Goal: Task Accomplishment & Management: Complete application form

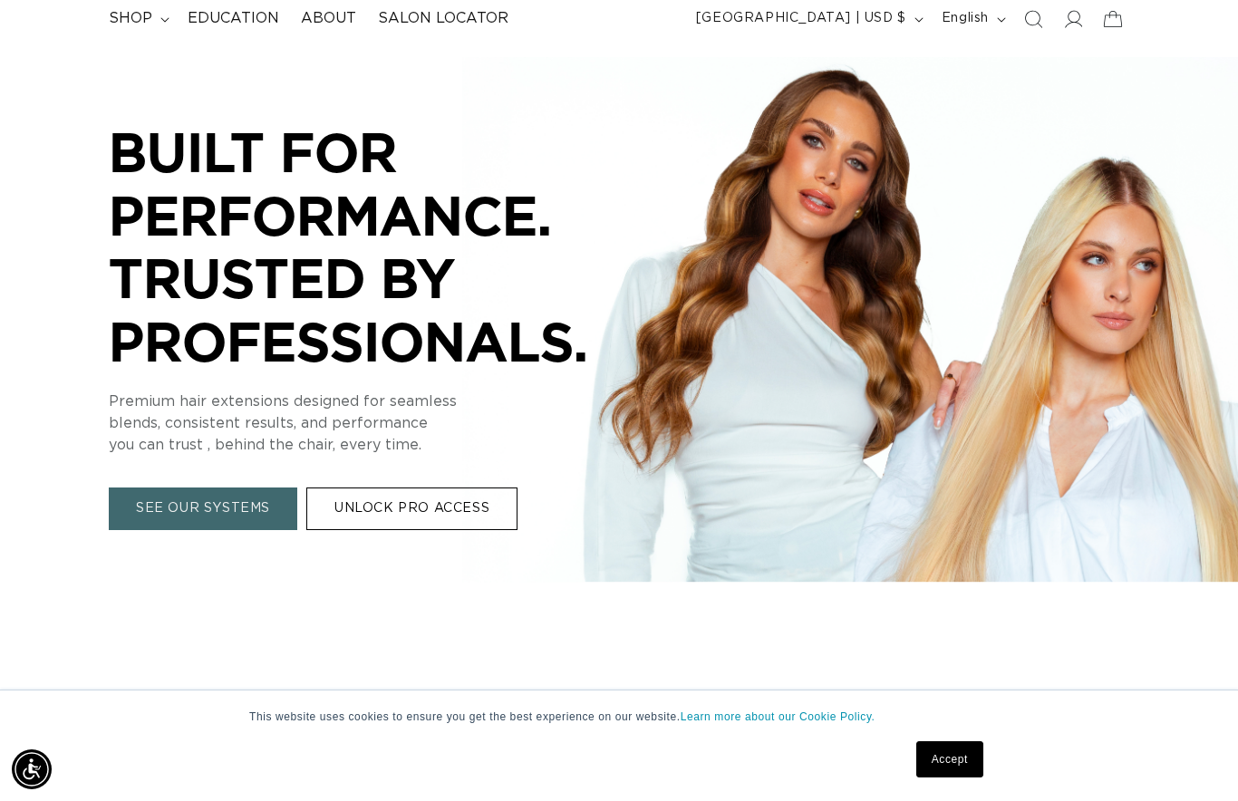
scroll to position [127, 0]
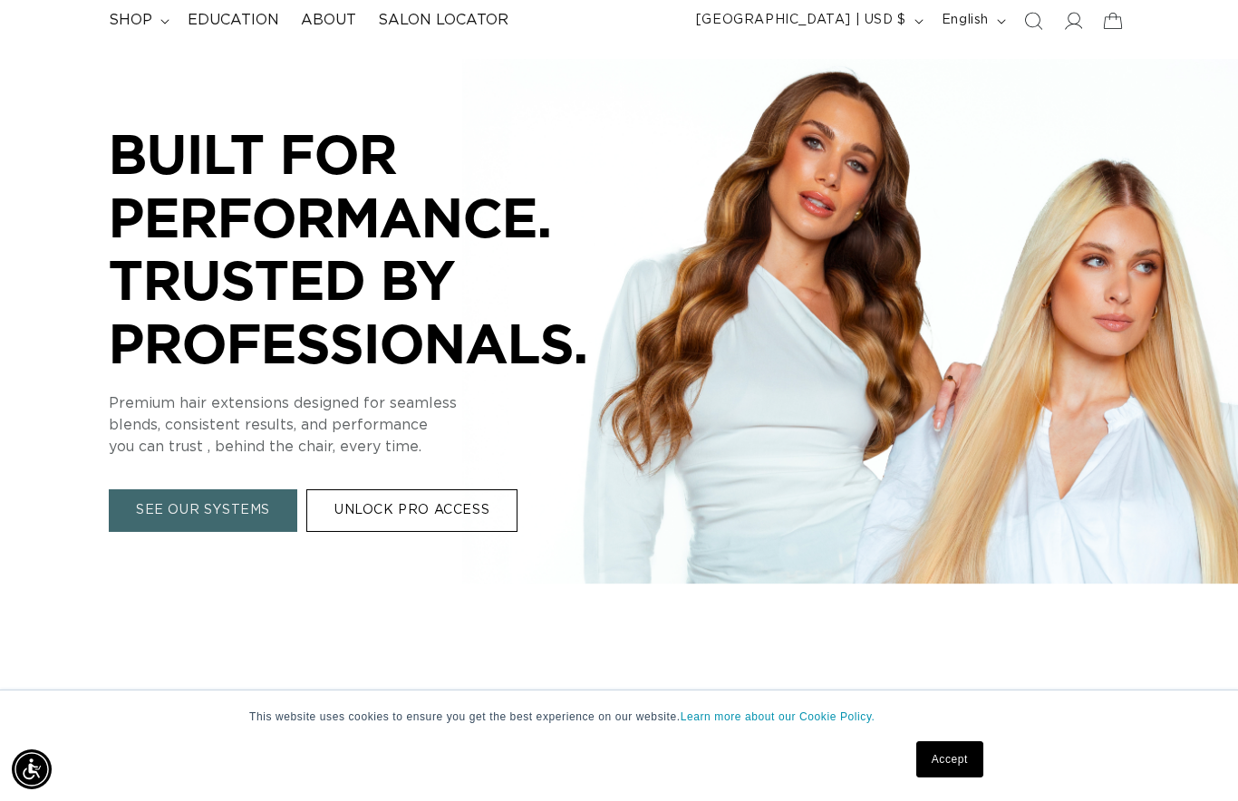
click at [363, 516] on link "UNLOCK PRO ACCESS" at bounding box center [411, 510] width 211 height 43
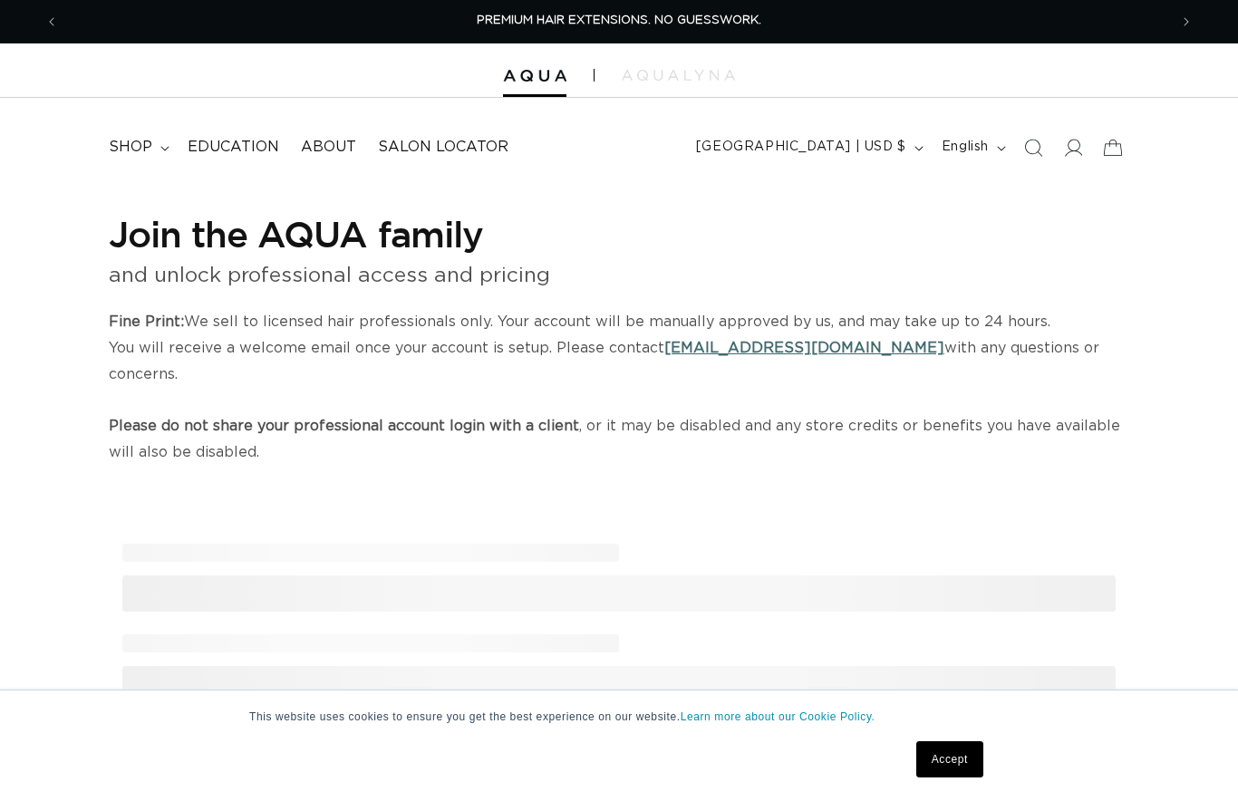
select select "US"
select select "[GEOGRAPHIC_DATA]"
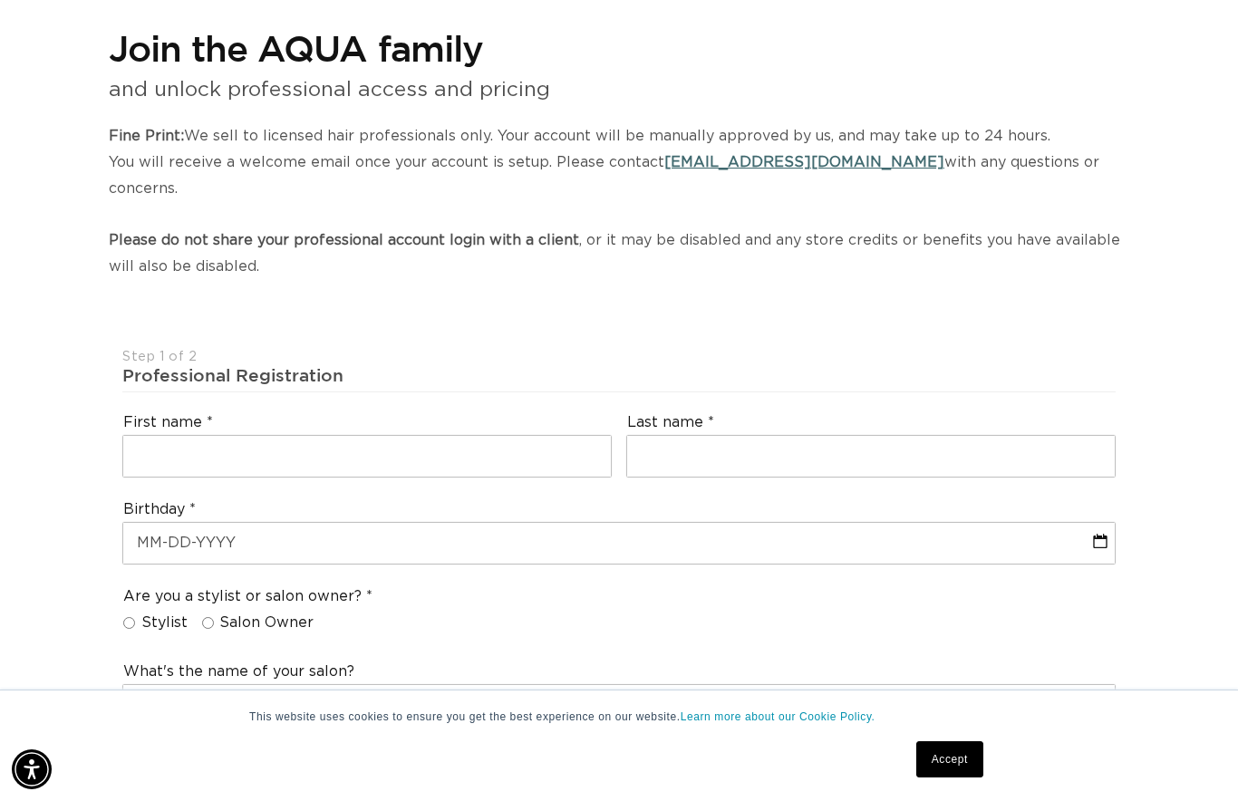
scroll to position [191, 0]
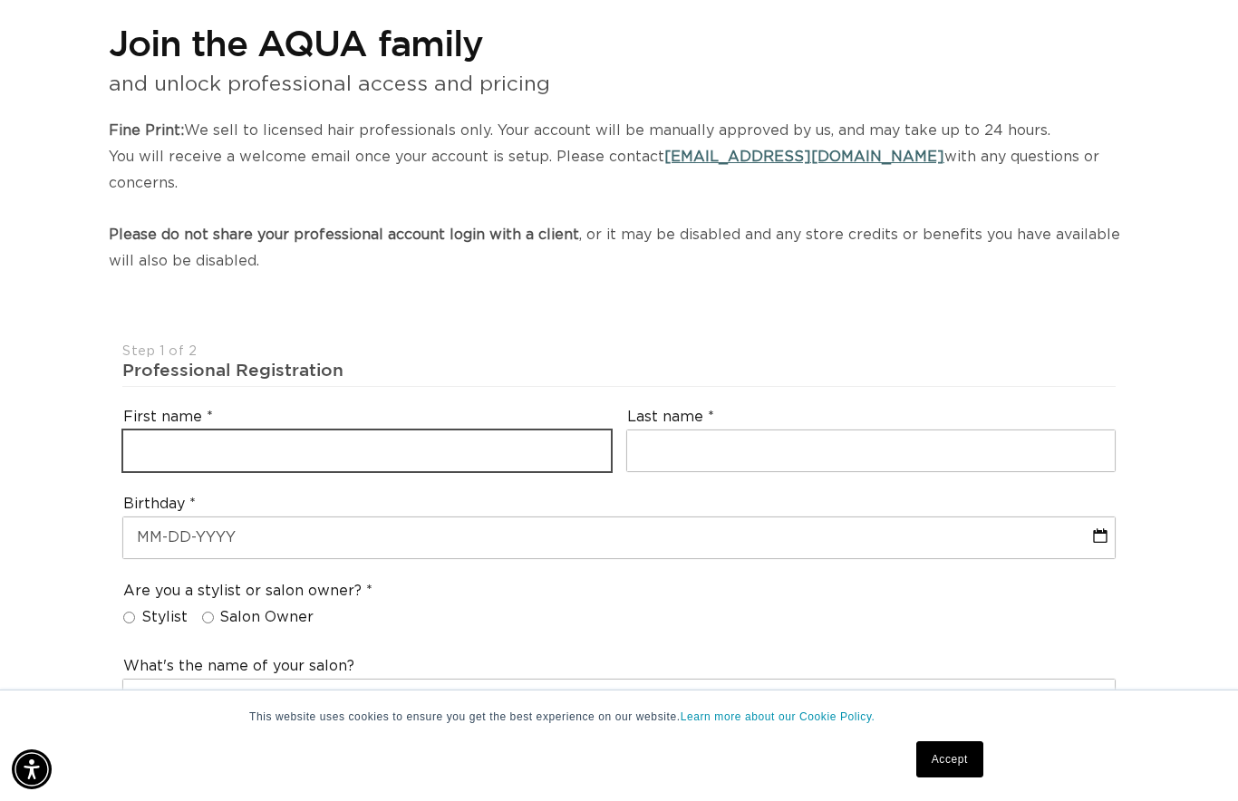
click at [148, 431] on input "text" at bounding box center [367, 451] width 488 height 41
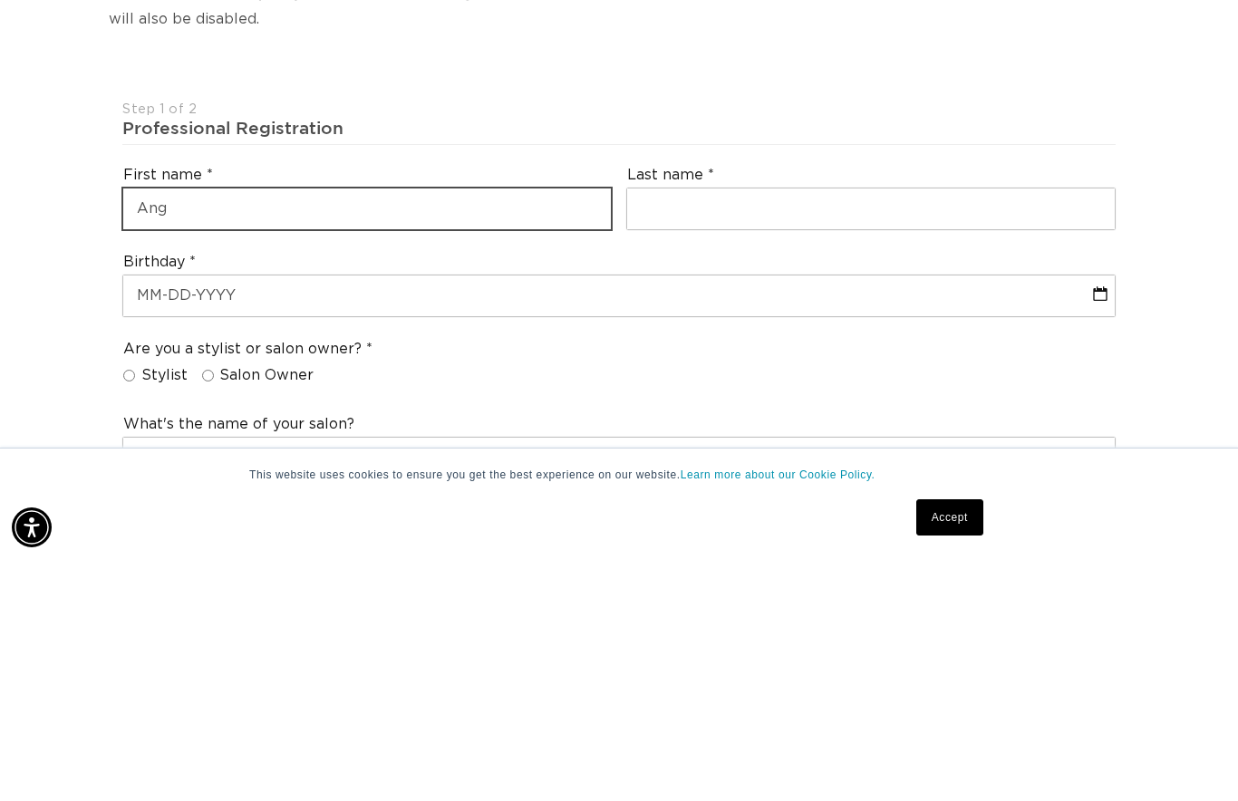
scroll to position [0, 1109]
type input "Angelia"
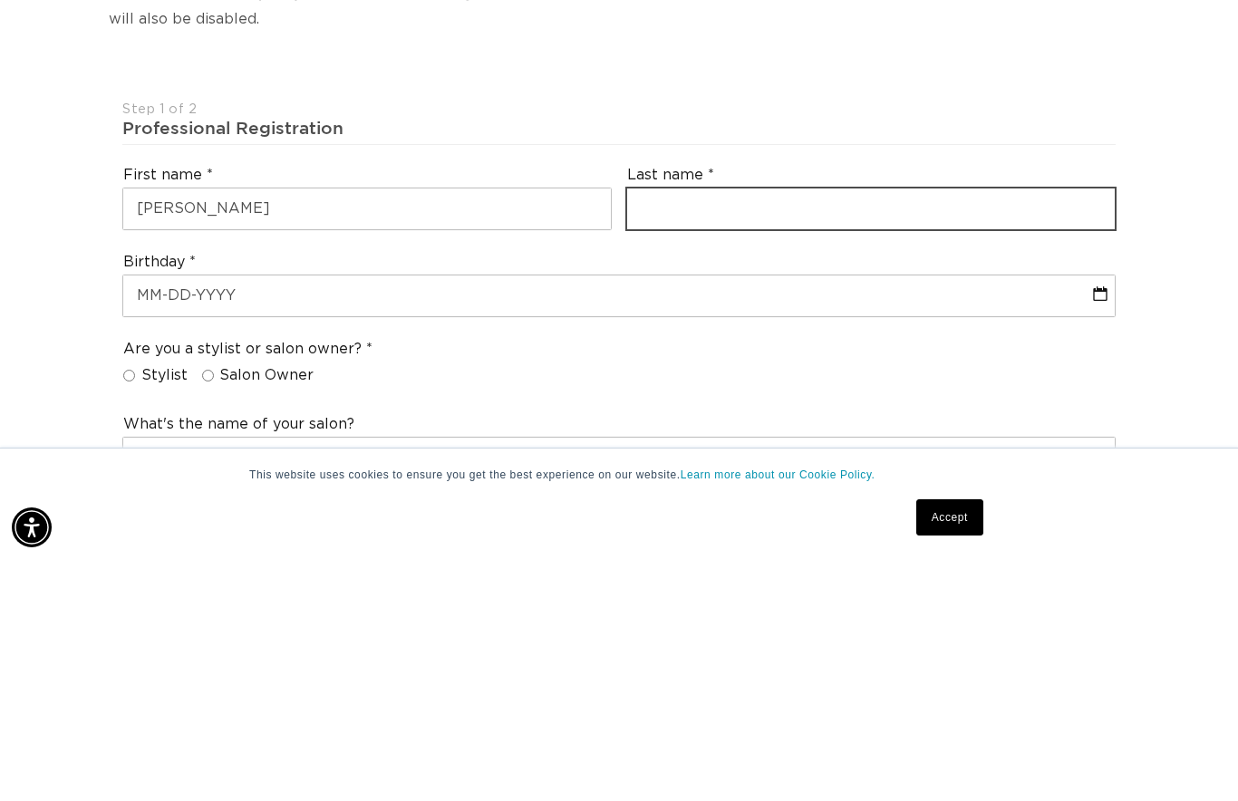
click at [679, 431] on input "text" at bounding box center [871, 451] width 488 height 41
type input "Knight"
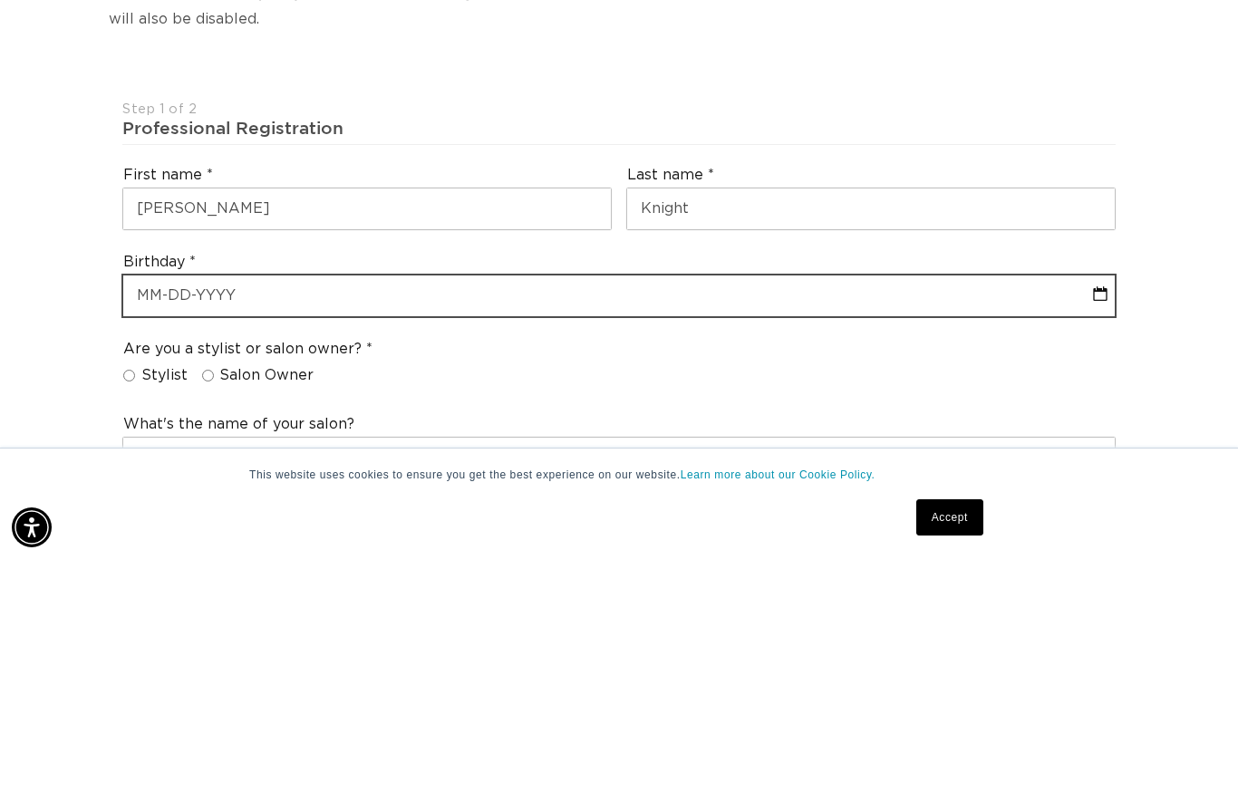
click at [188, 518] on input "text" at bounding box center [619, 538] width 992 height 41
select select "7"
select select "2025"
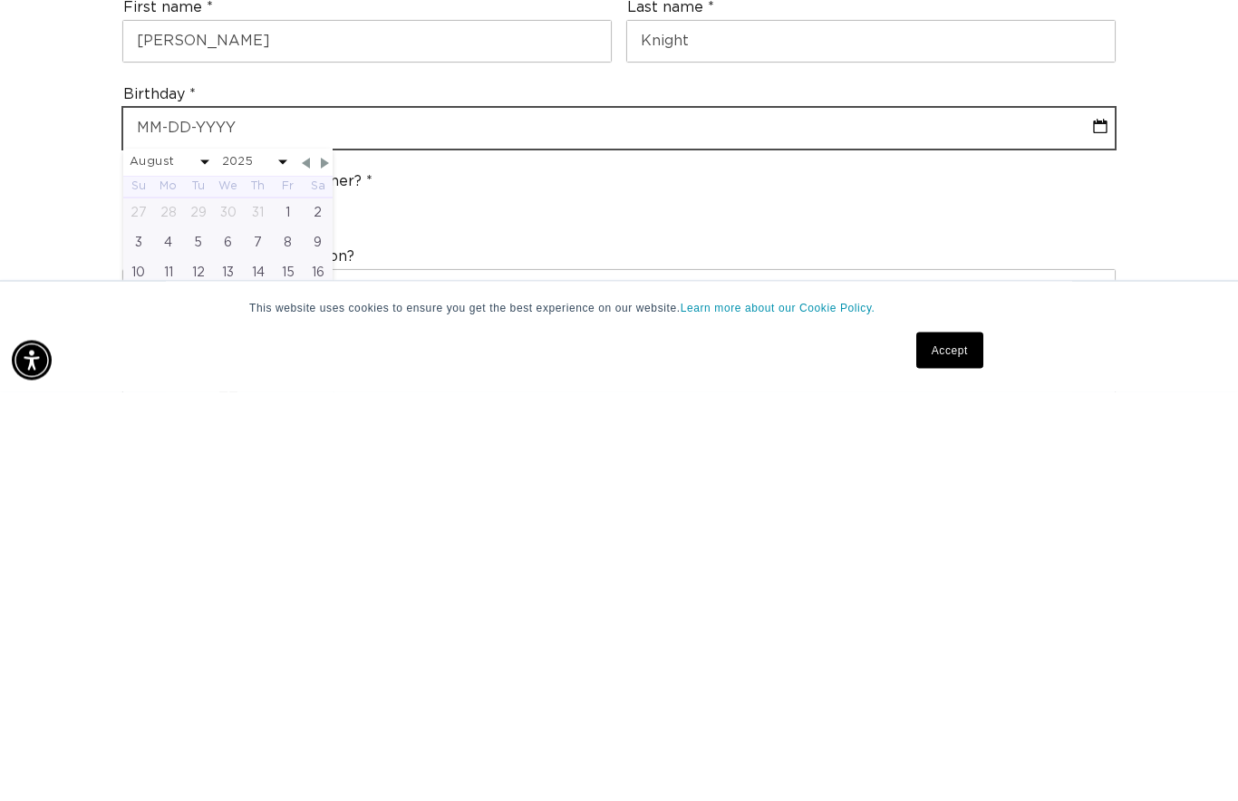
scroll to position [0, 0]
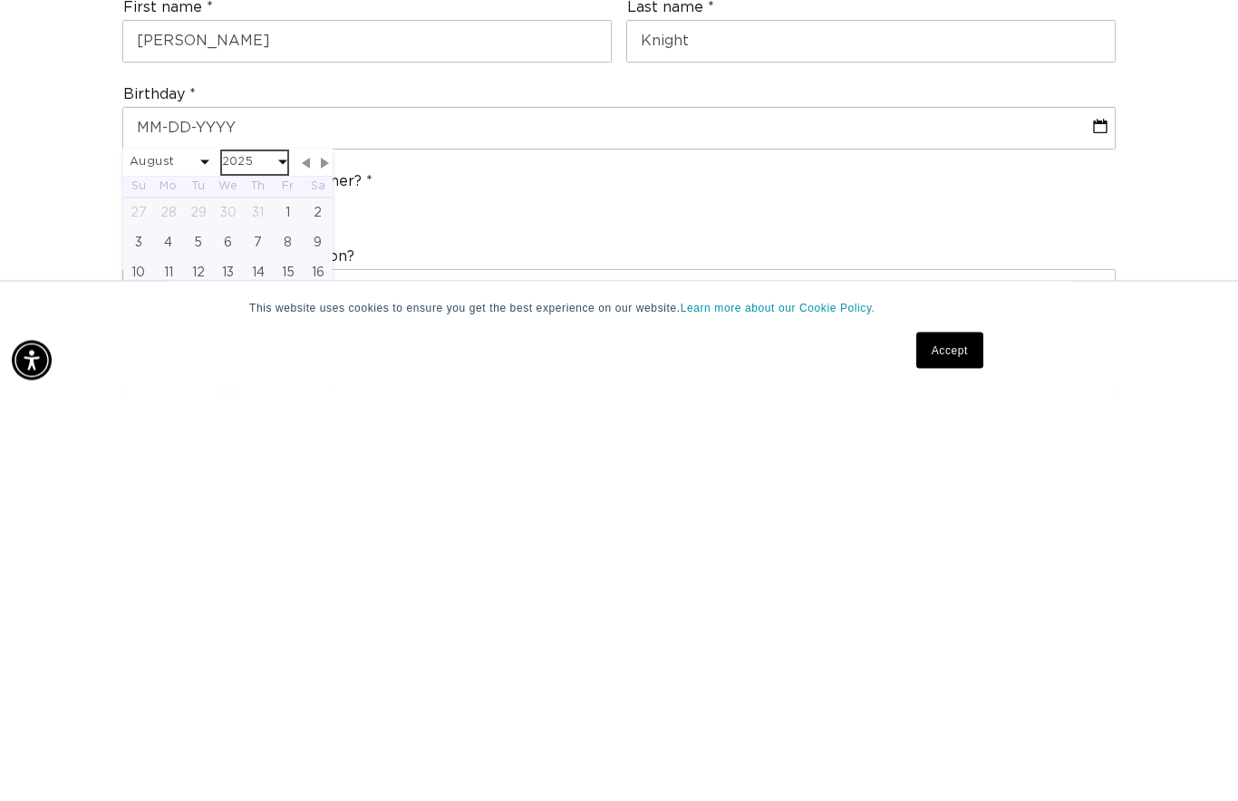
click at [267, 561] on select "2045 2044 2043 2042 2041 2040 2039 2038 2037 2036 2035 2034 2033 2032 2031 2030…" at bounding box center [254, 572] width 65 height 23
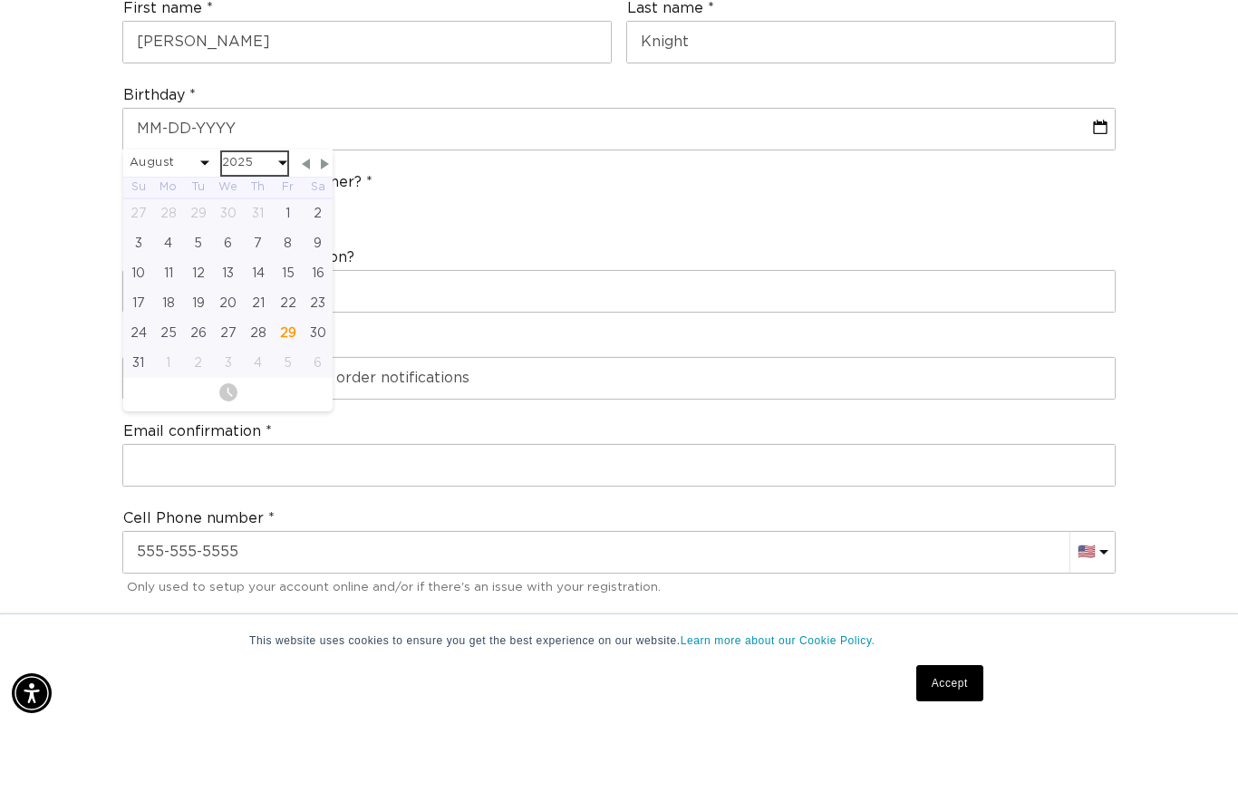
select select "7"
select select "1975"
click at [161, 228] on select "January February March April May June July August September October November De…" at bounding box center [170, 239] width 80 height 23
select select "5"
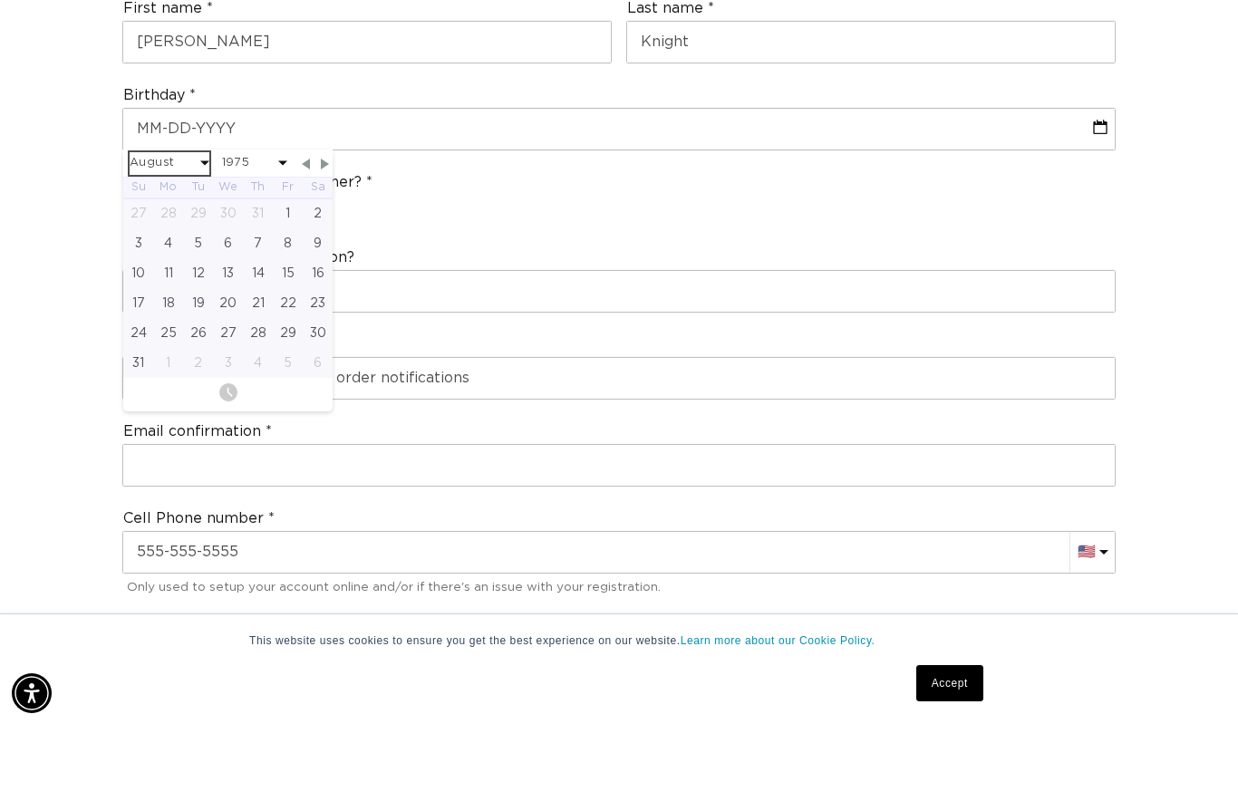
select select "1975"
click at [176, 334] on div "16" at bounding box center [168, 349] width 30 height 30
type input "06-16-1975"
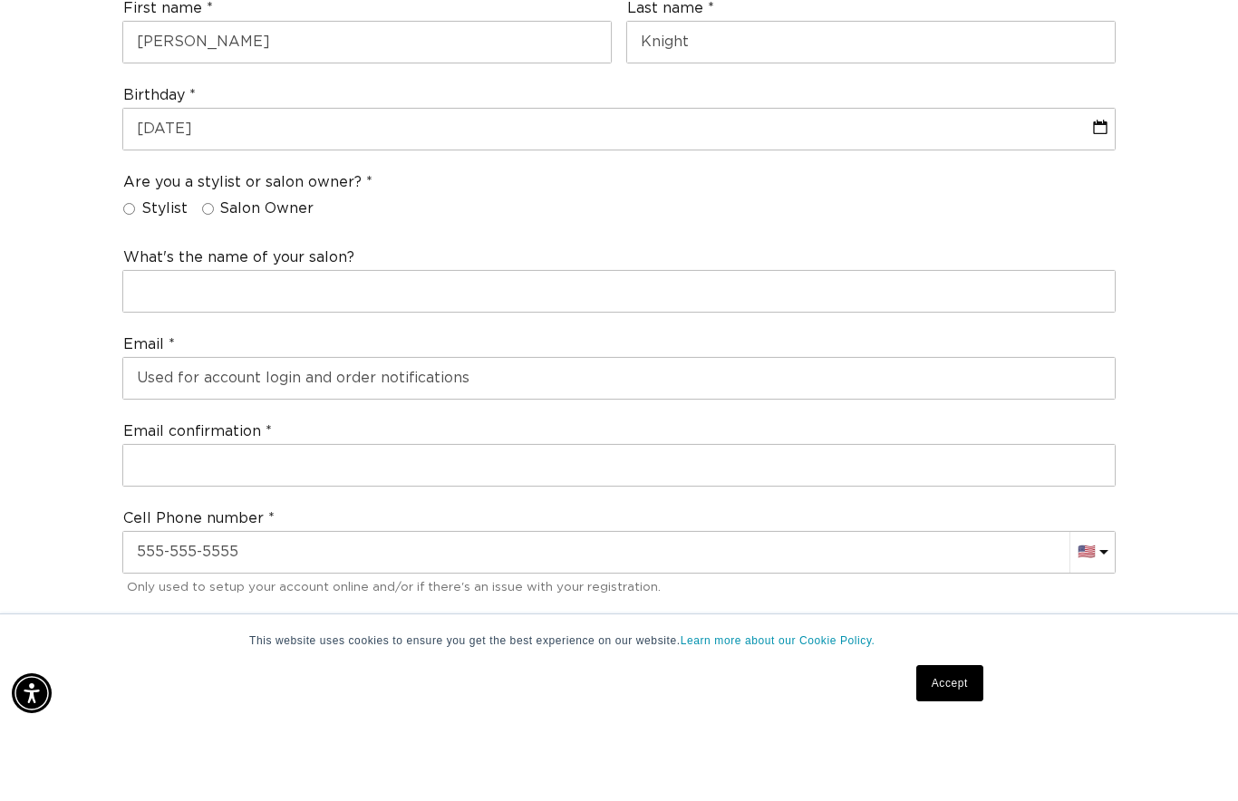
scroll to position [0, 0]
click at [224, 276] on span "Salon Owner" at bounding box center [266, 285] width 94 height 19
click at [214, 279] on input "Salon Owner" at bounding box center [208, 285] width 12 height 12
radio input "true"
click at [131, 279] on input "Stylist" at bounding box center [129, 285] width 12 height 12
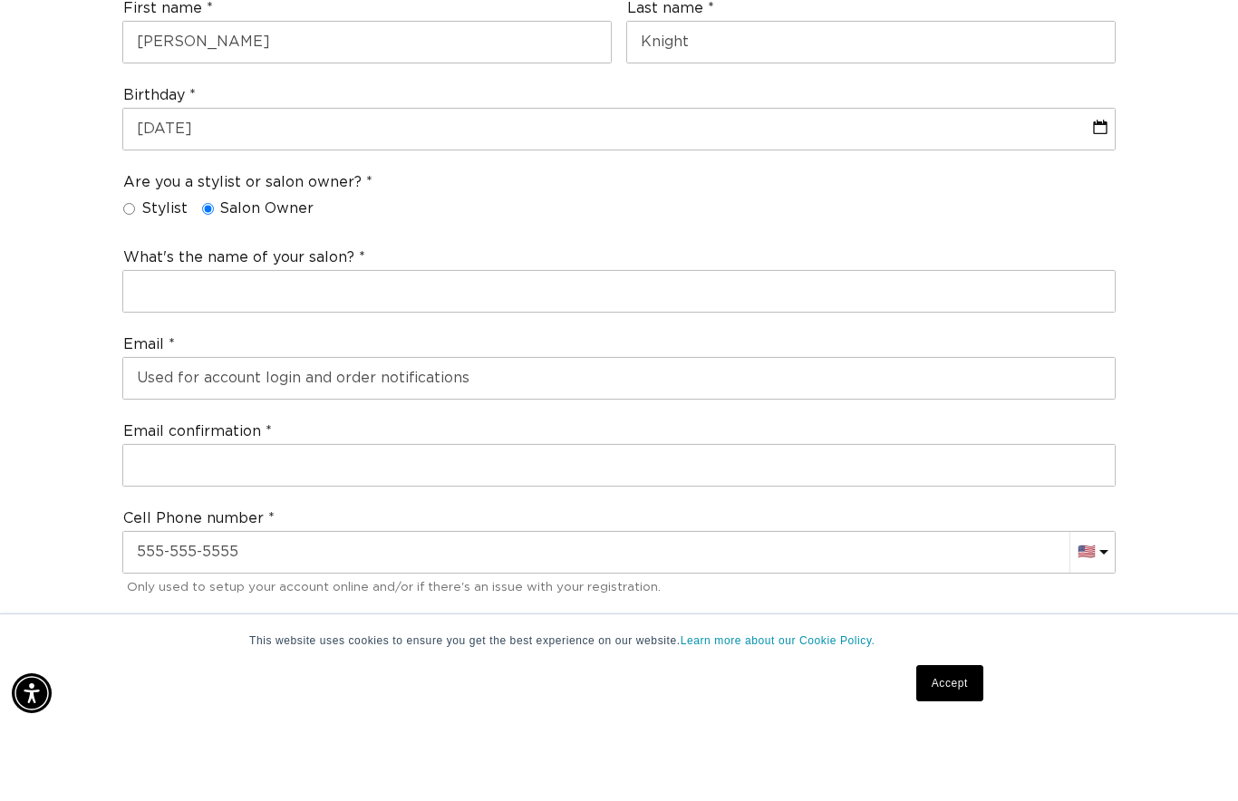
radio input "true"
click at [204, 279] on input "Salon Owner" at bounding box center [208, 285] width 12 height 12
radio input "true"
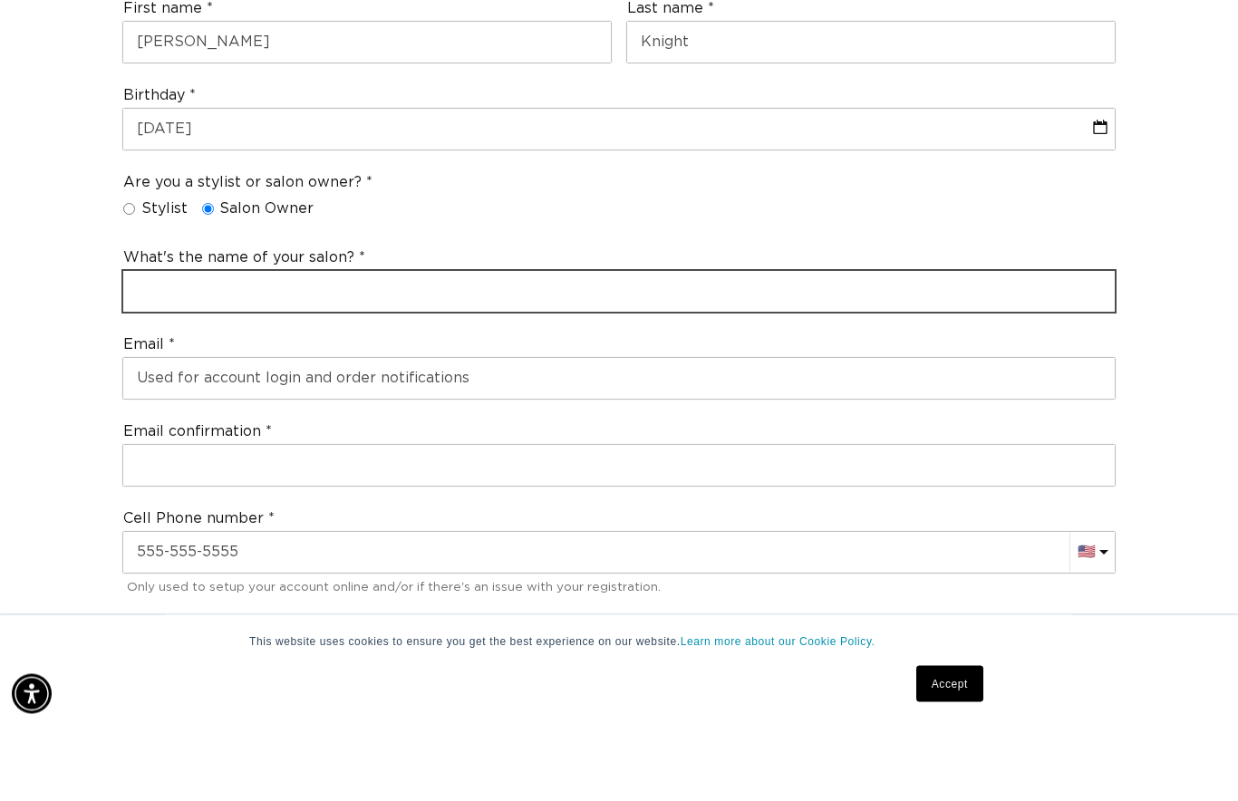
click at [180, 347] on input "text" at bounding box center [619, 367] width 992 height 41
type input "Scissors Salon"
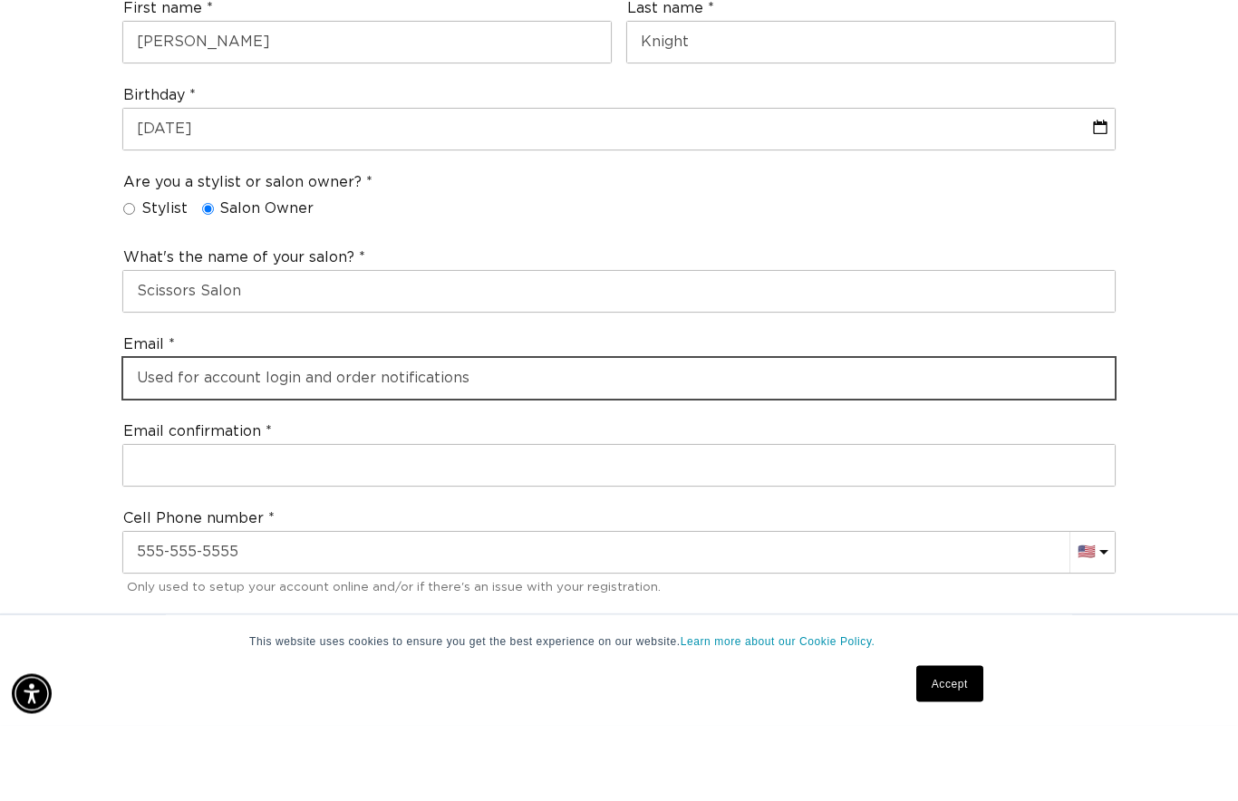
click at [167, 434] on input "email" at bounding box center [619, 454] width 992 height 41
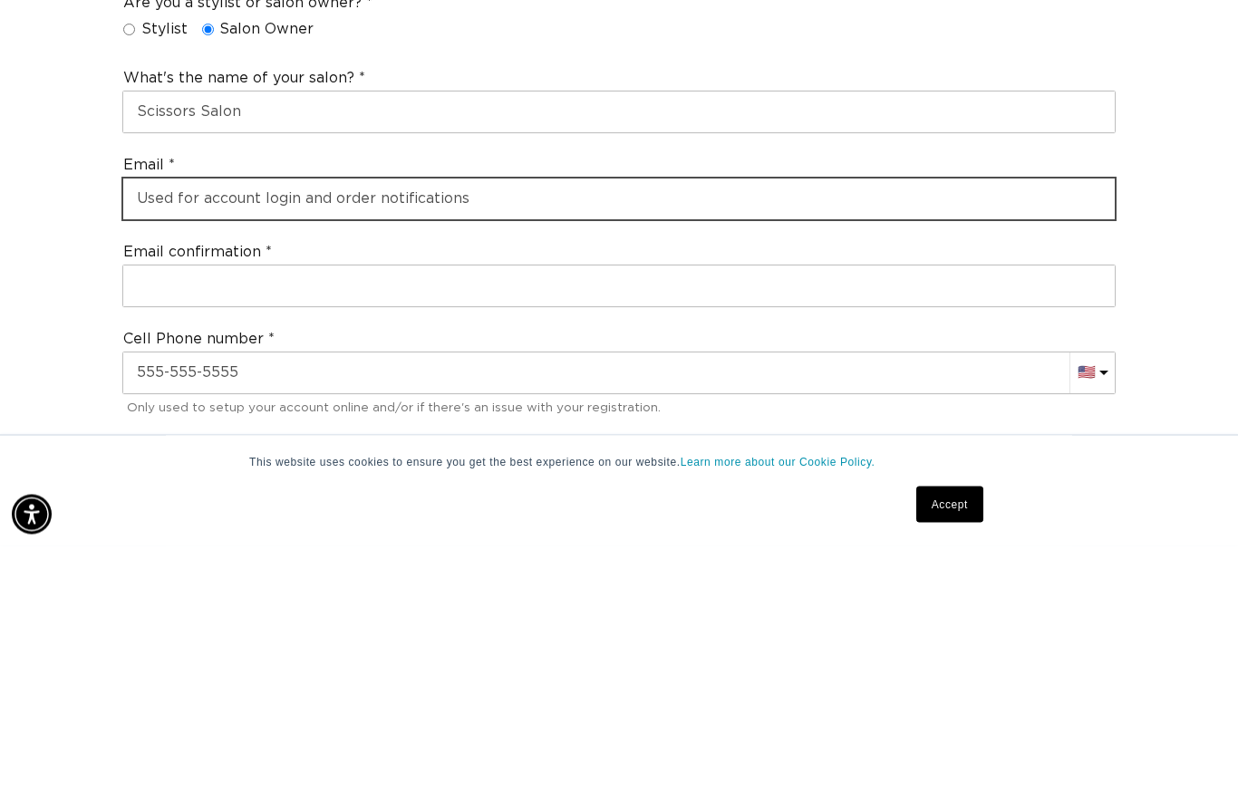
scroll to position [0, 2219]
type input "sissorssalonspa@gmail.com"
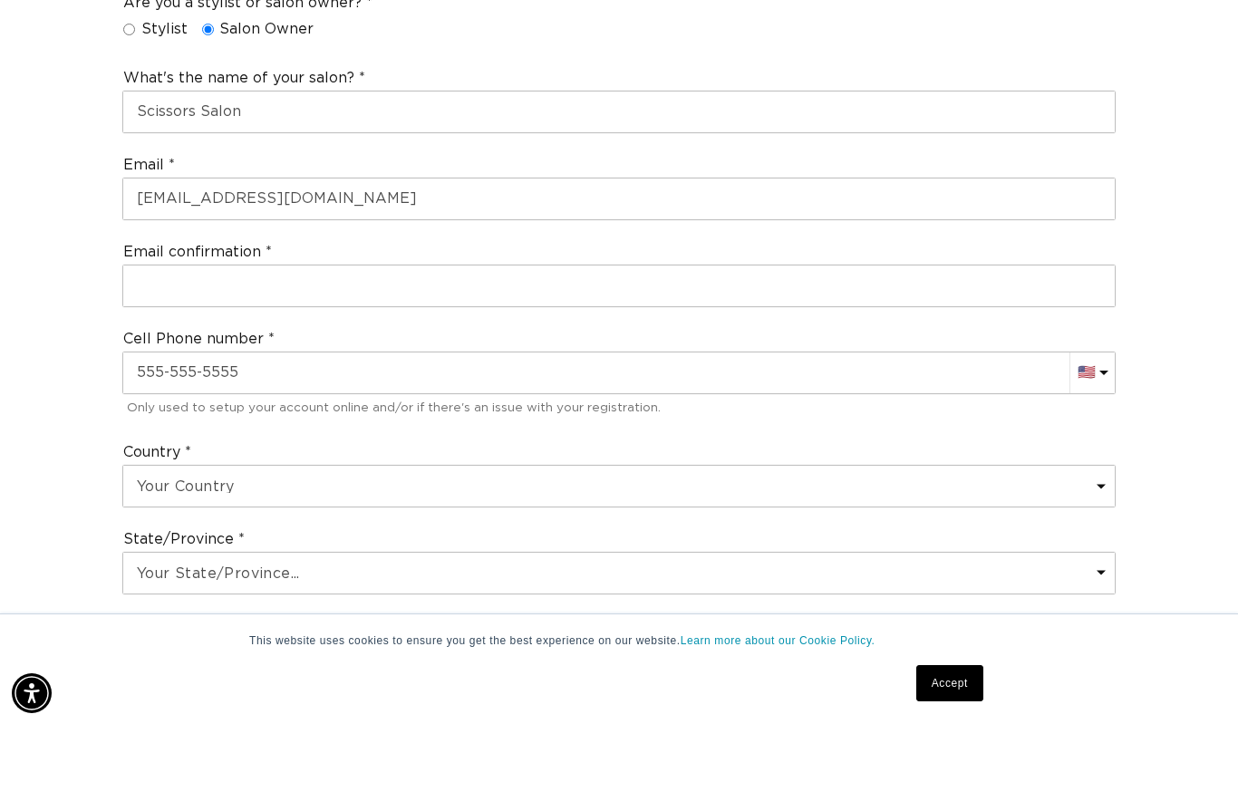
scroll to position [0, 1109]
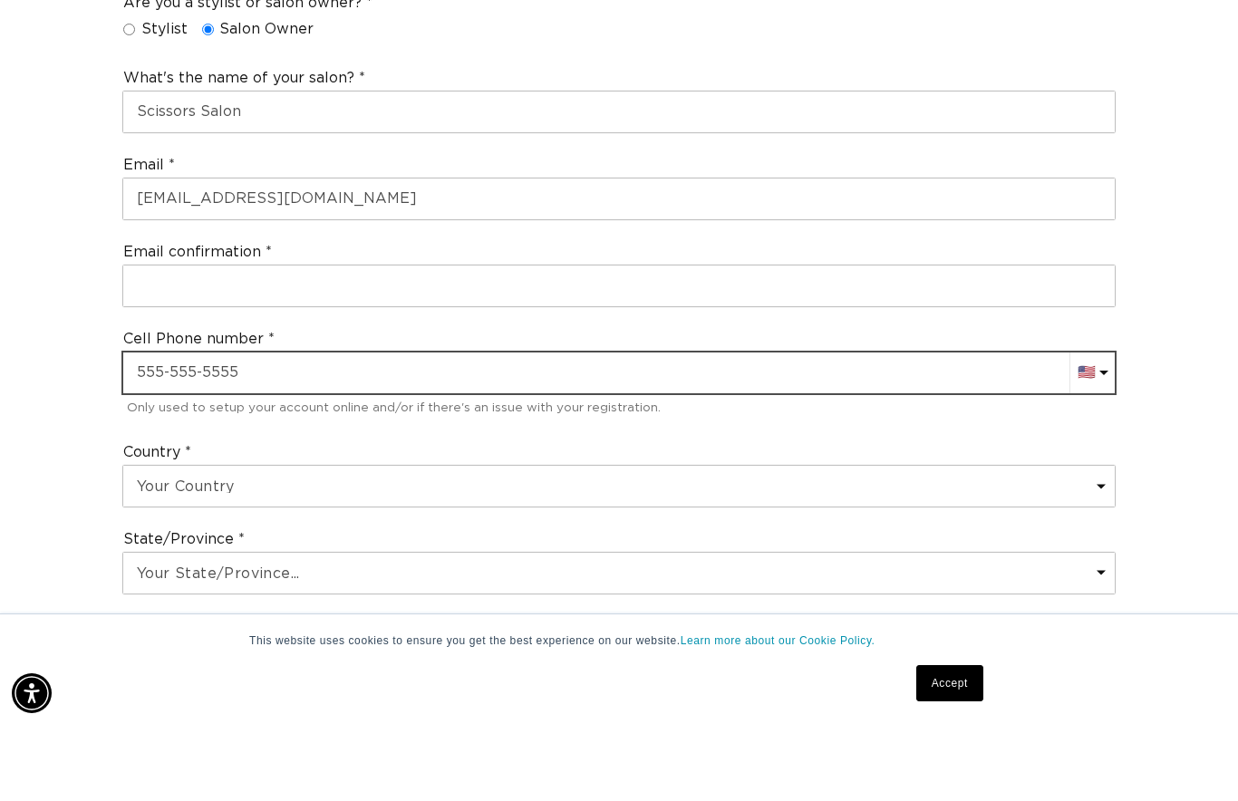
click at [154, 429] on input "text" at bounding box center [619, 449] width 992 height 41
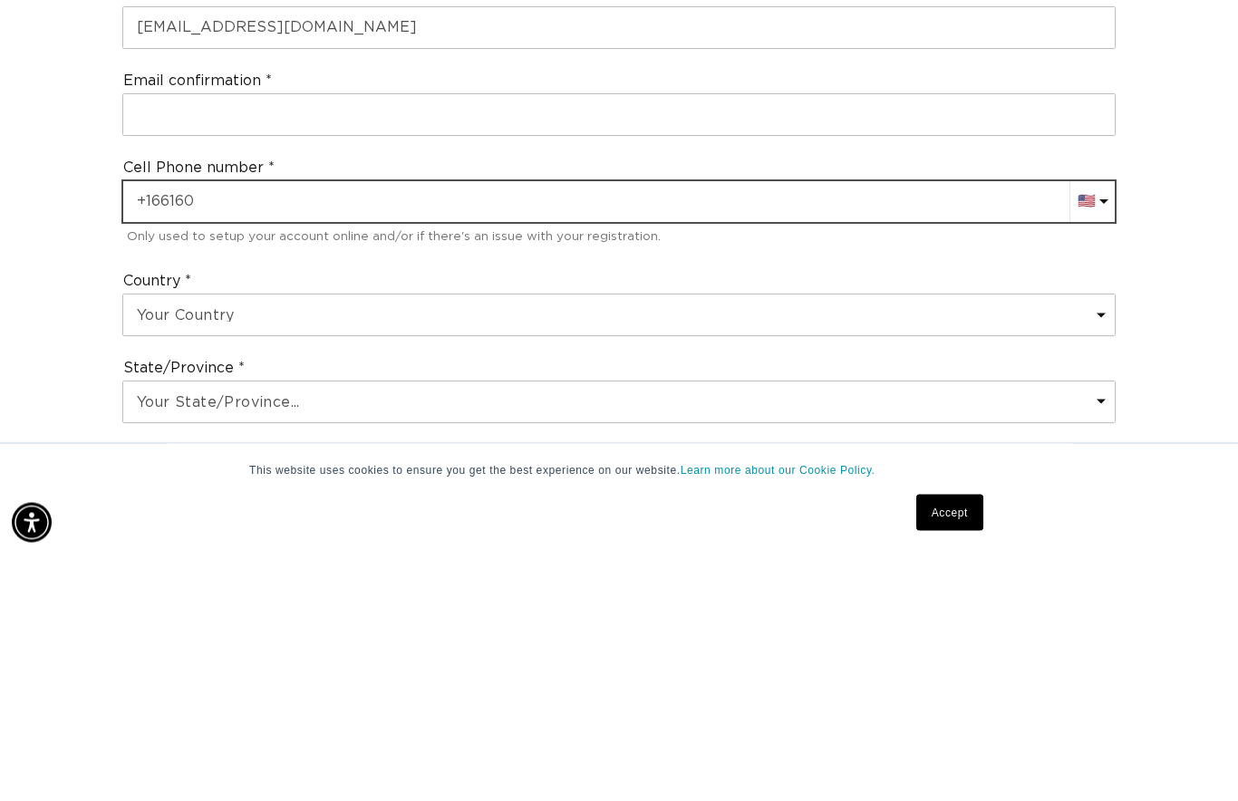
scroll to position [0, 0]
type input "+1 661 609 9984"
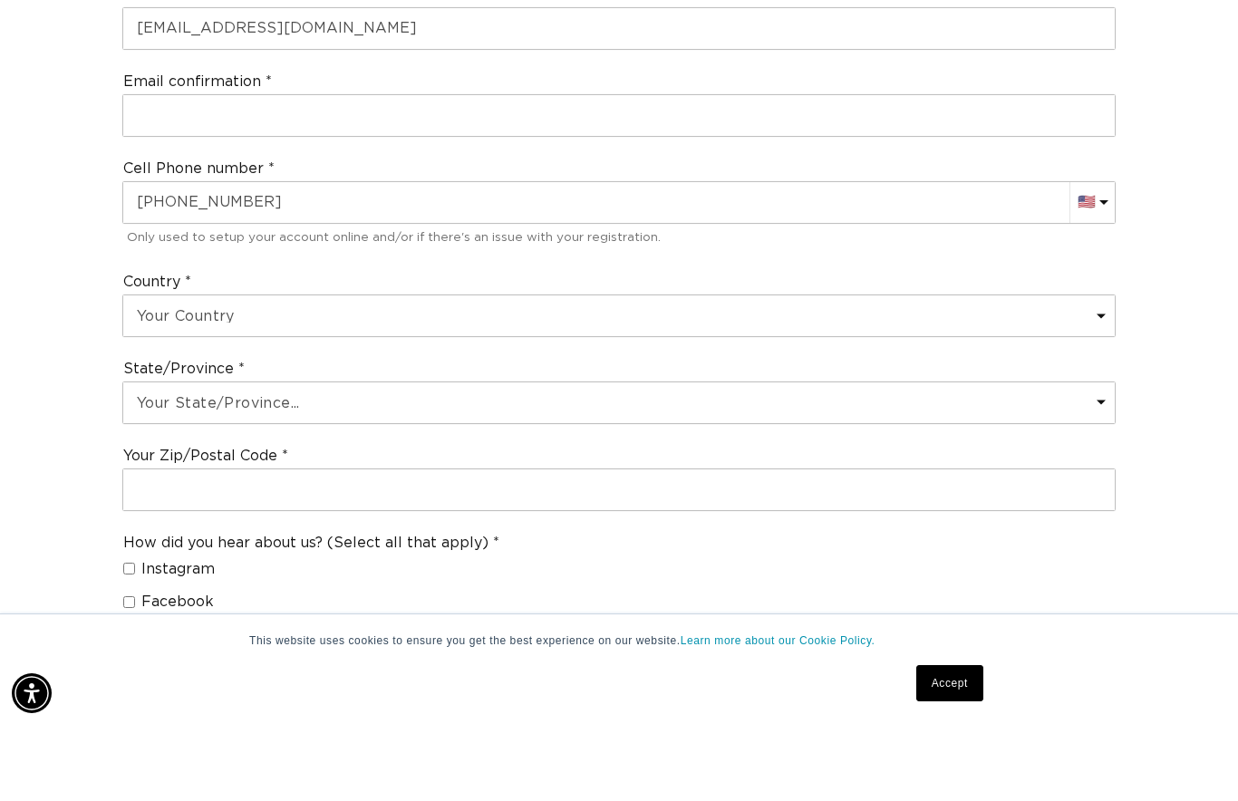
scroll to position [0, 1109]
click at [141, 459] on select "Your State/Province... Alabama Alaska American Samoa Arizona Arkansas Californi…" at bounding box center [619, 479] width 992 height 41
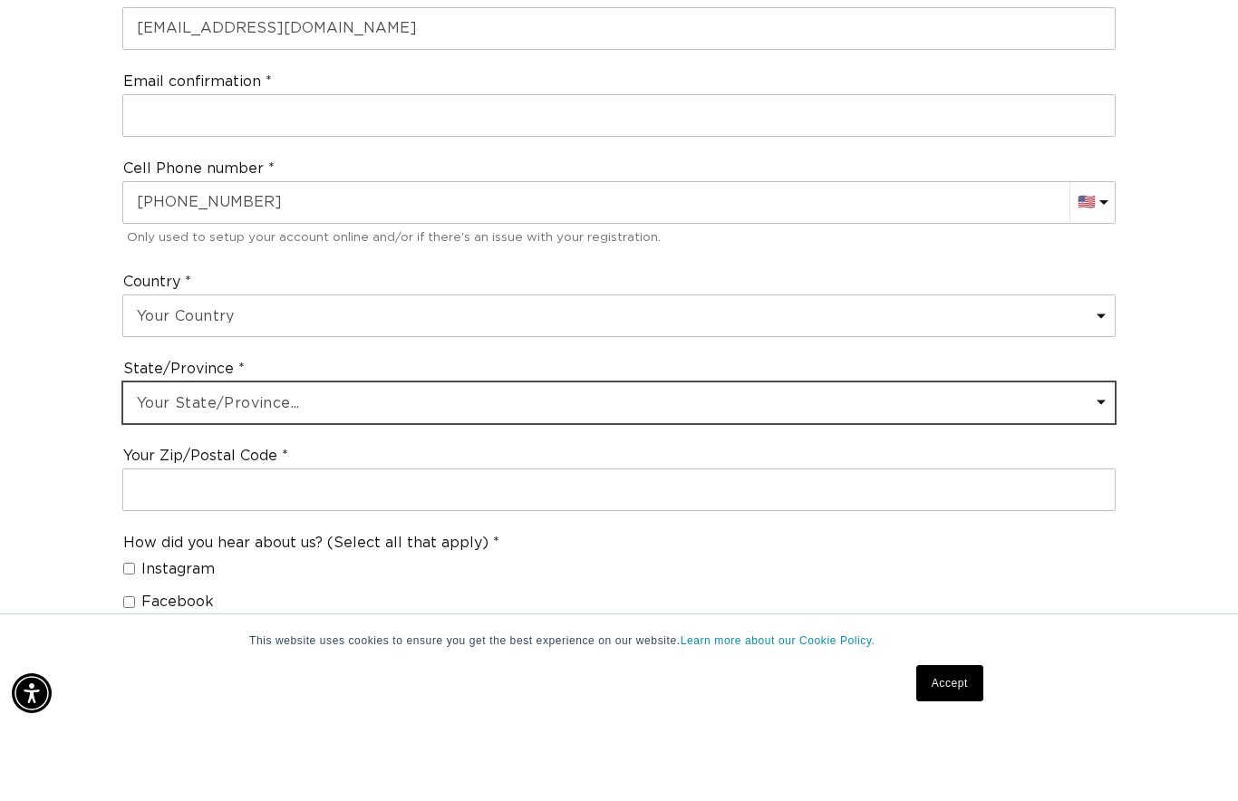
scroll to position [0, 2219]
select select "Tennessee"
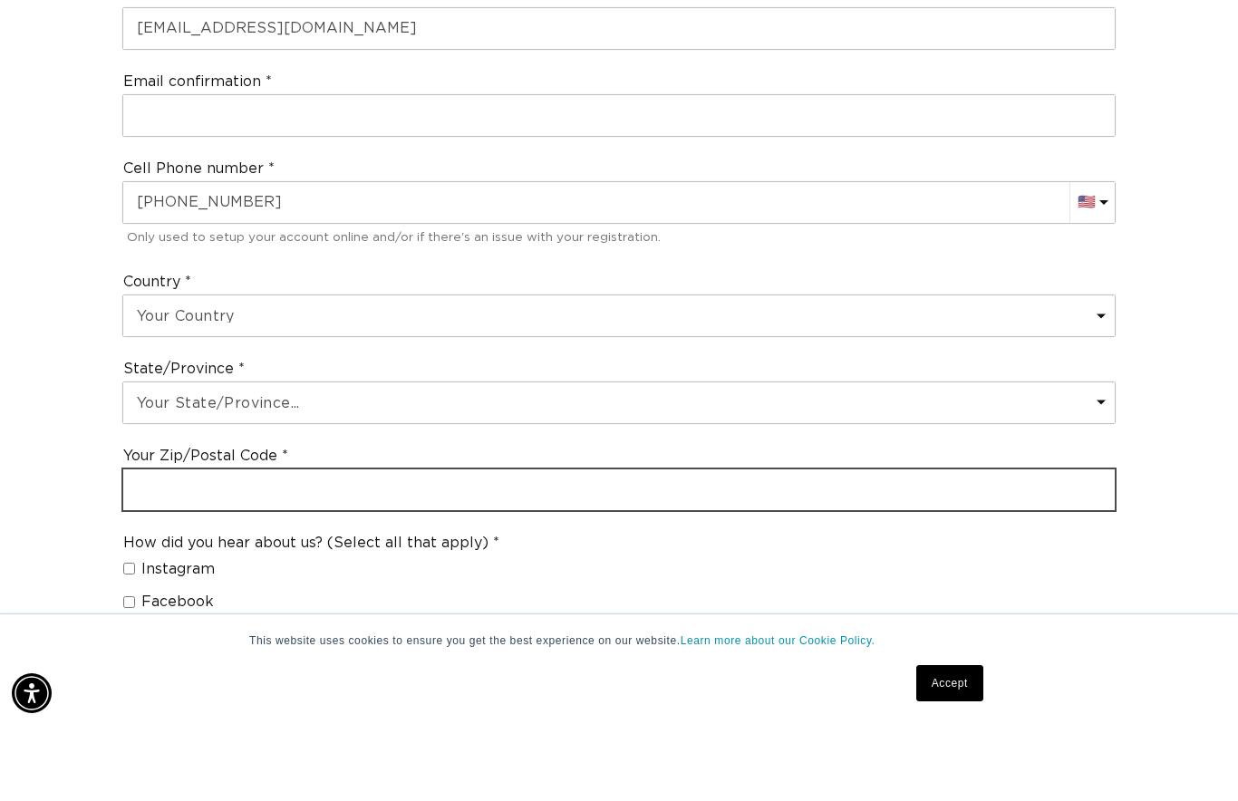
click at [131, 546] on input "text" at bounding box center [619, 566] width 992 height 41
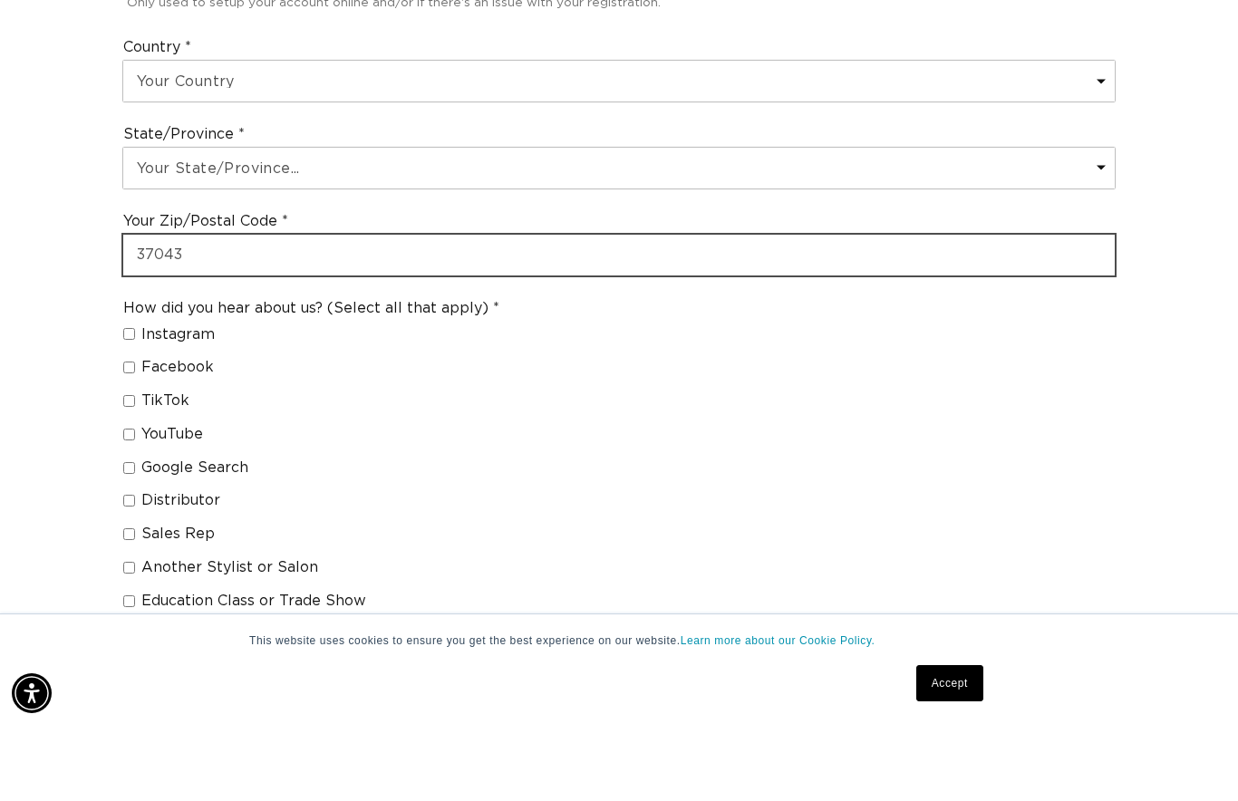
type input "37043"
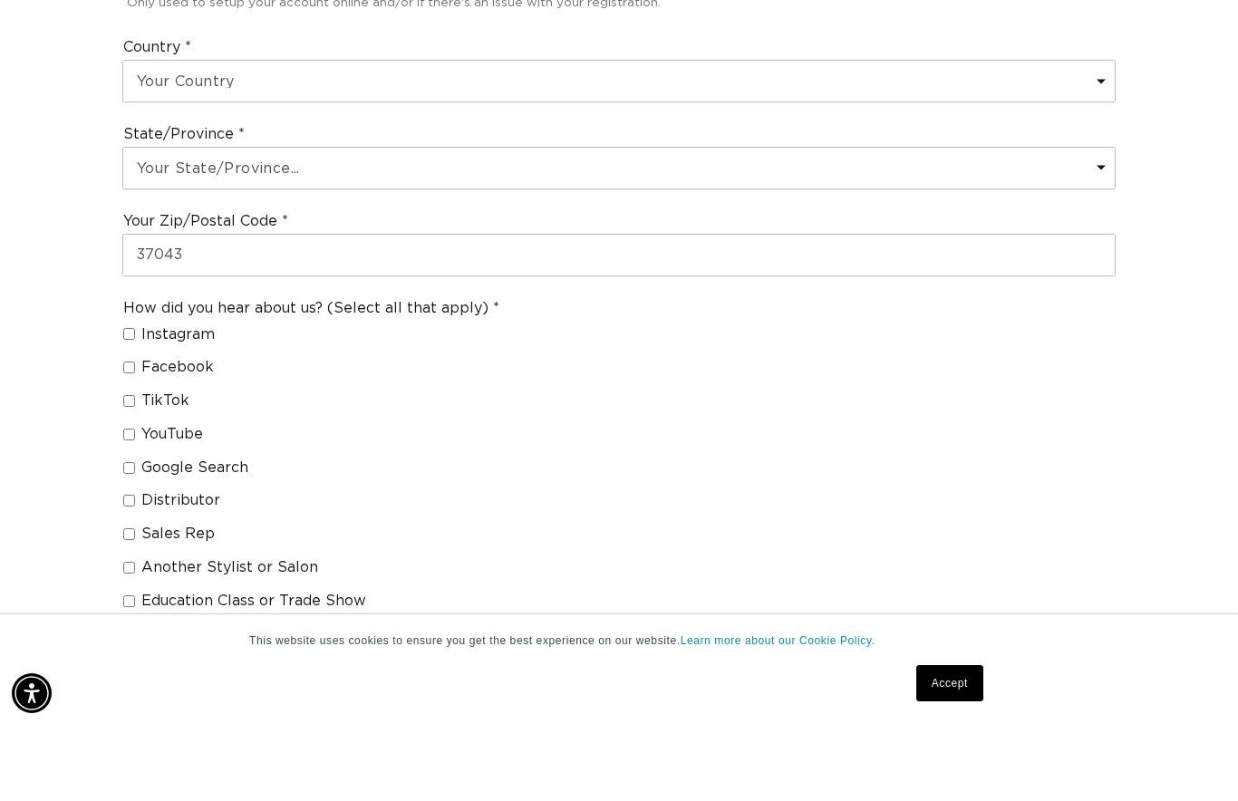
click at [132, 538] on input "Google Search" at bounding box center [129, 544] width 12 height 12
checkbox input "true"
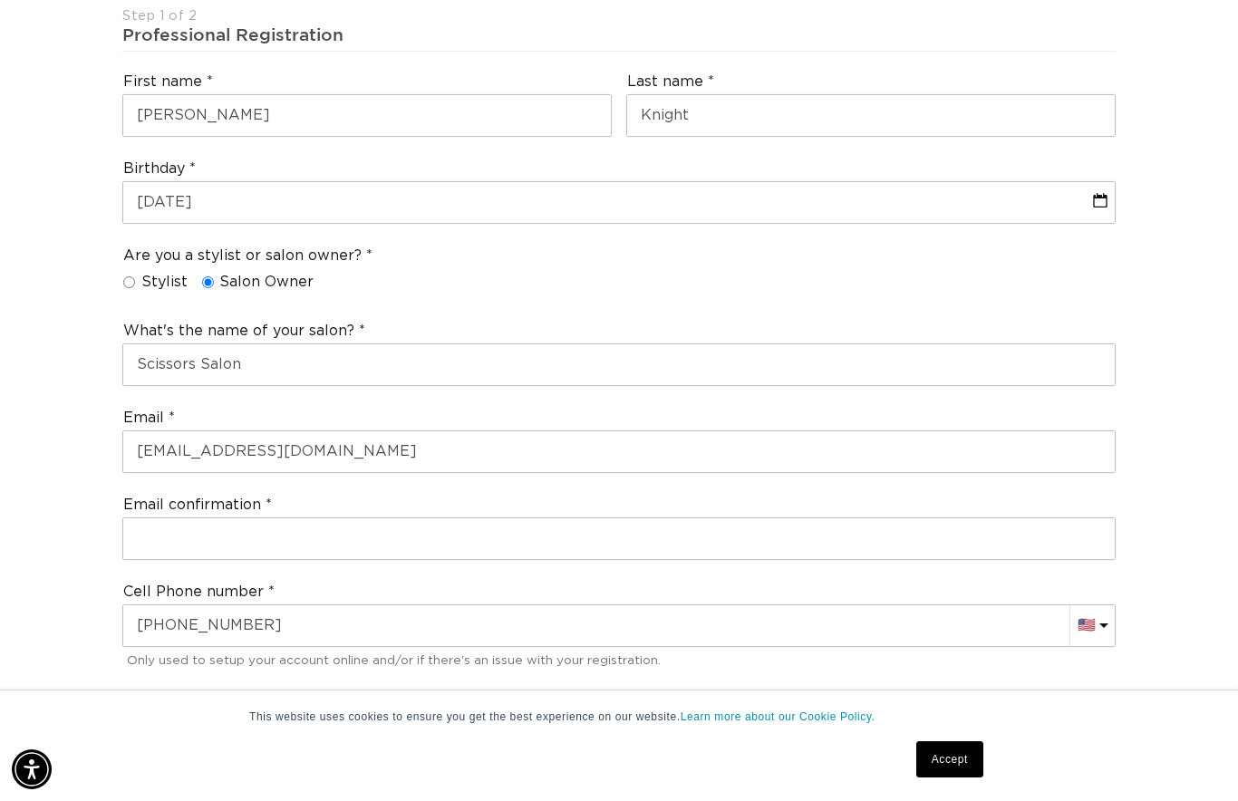
scroll to position [0, 0]
